Goal: Task Accomplishment & Management: Manage account settings

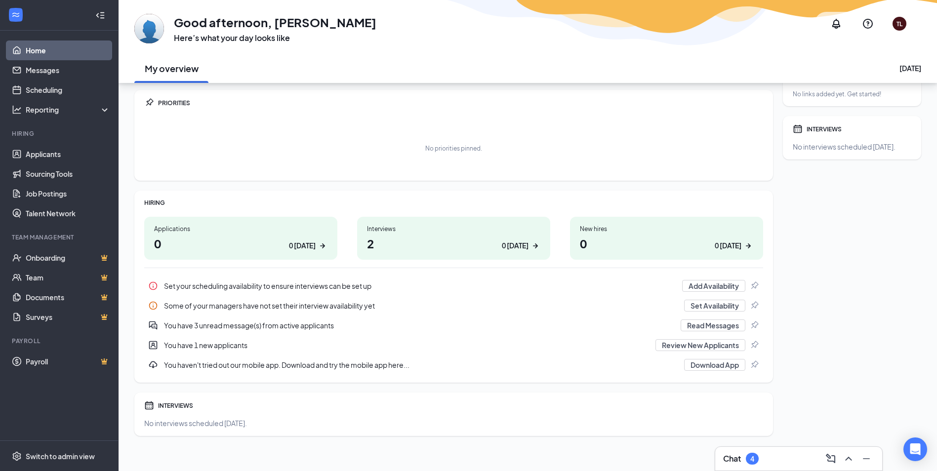
scroll to position [31, 0]
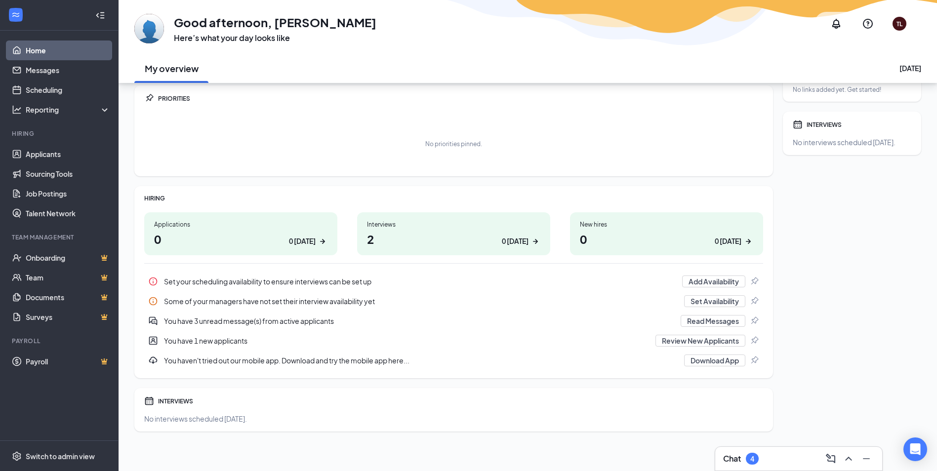
click at [381, 222] on div "Interviews" at bounding box center [453, 224] width 173 height 8
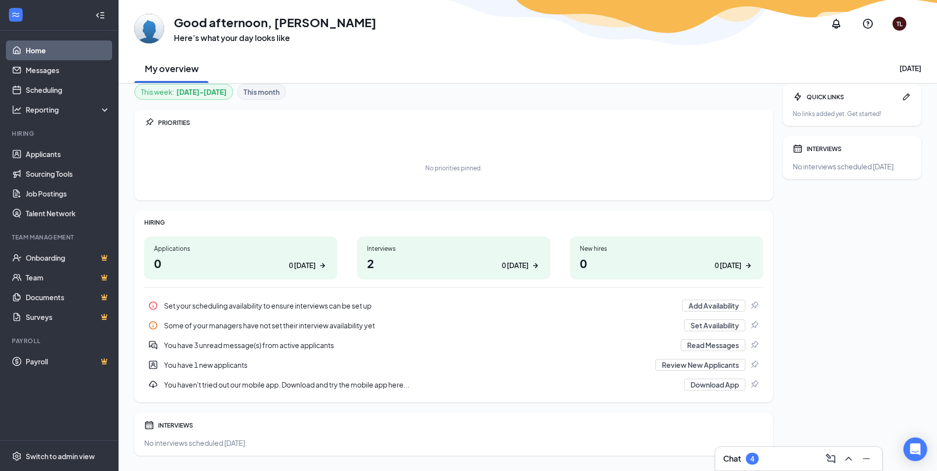
scroll to position [0, 0]
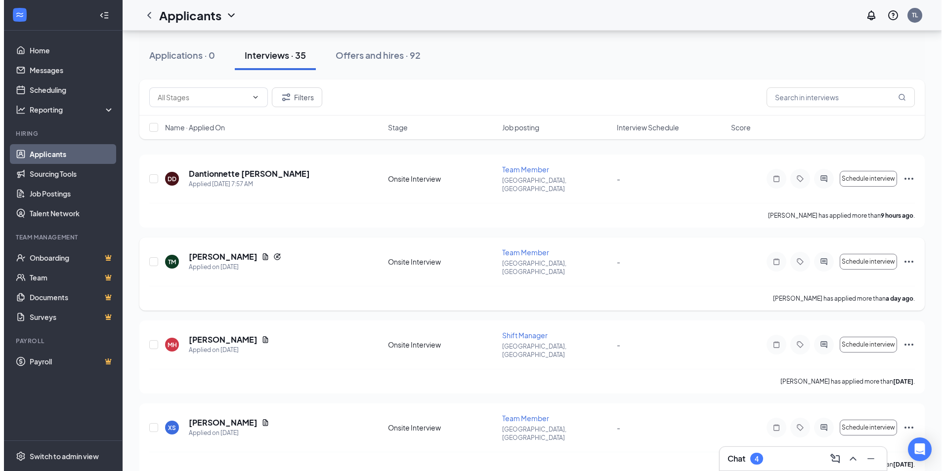
scroll to position [99, 0]
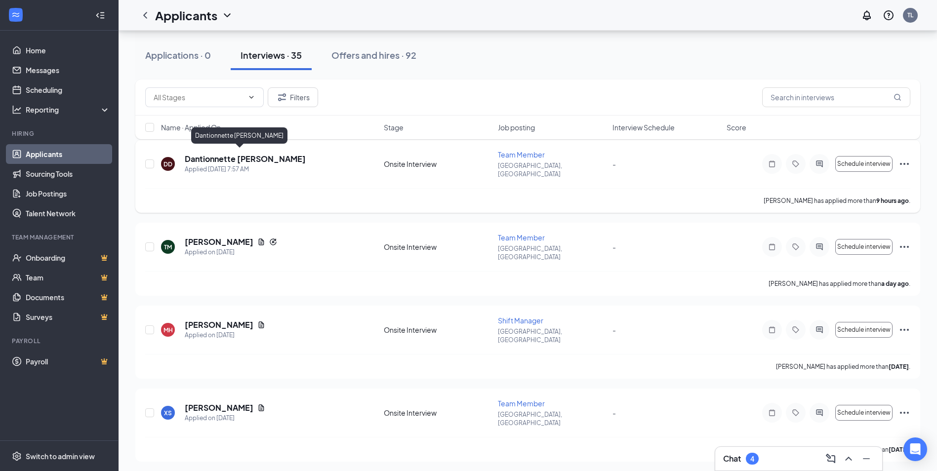
click at [226, 156] on h5 "Dantionnette [PERSON_NAME]" at bounding box center [245, 159] width 121 height 11
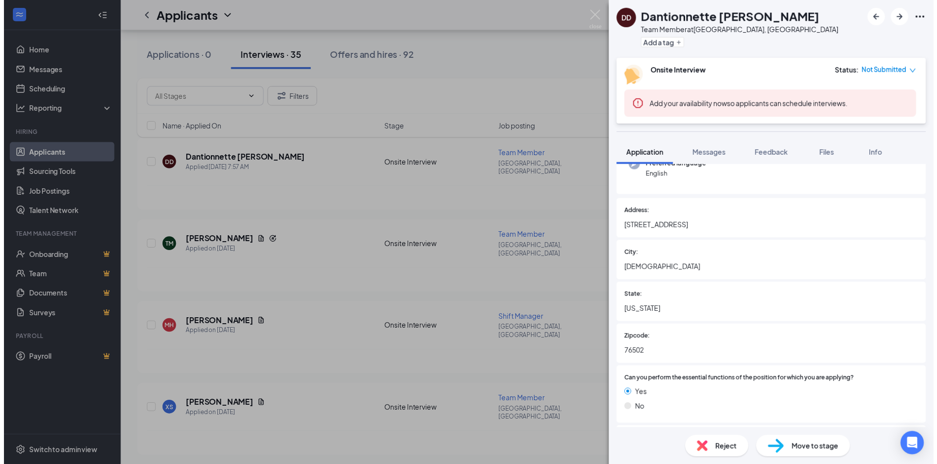
scroll to position [110, 0]
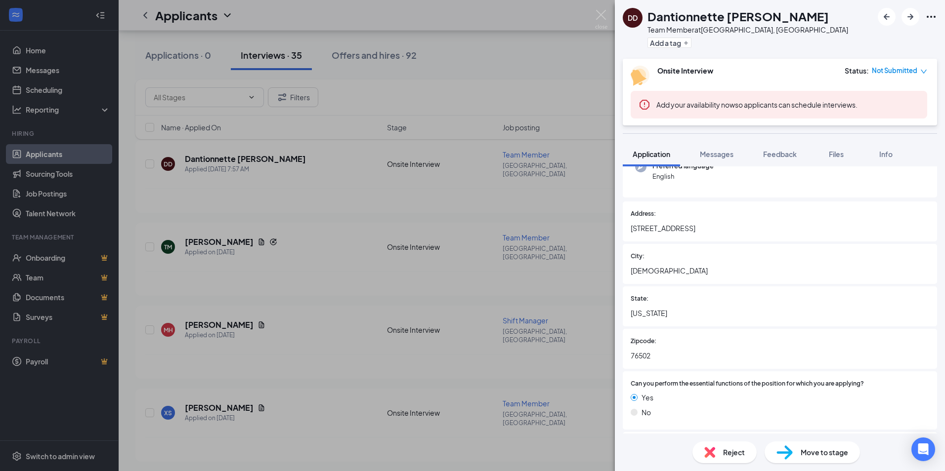
click at [561, 53] on div "DD Dantionnette [PERSON_NAME] Team Member at [STREET_ADDRESS] Add a tag Onsite …" at bounding box center [472, 235] width 945 height 471
